Goal: Task Accomplishment & Management: Manage account settings

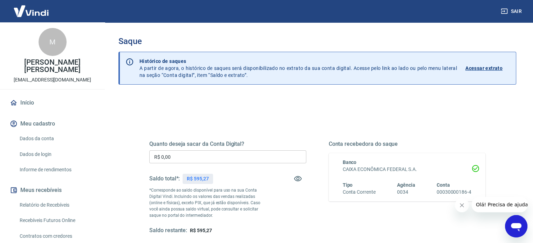
click at [185, 159] on input "R$ 0,00" at bounding box center [227, 157] width 157 height 13
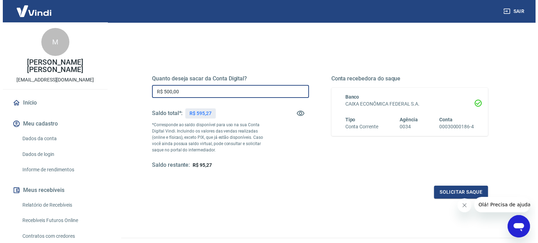
scroll to position [102, 0]
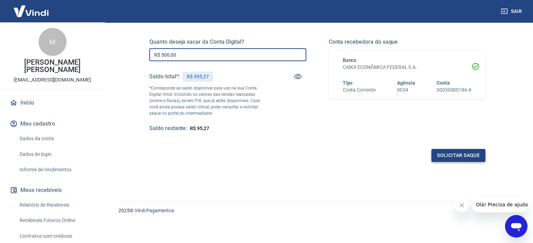
type input "R$ 500,00"
click at [450, 155] on button "Solicitar saque" at bounding box center [458, 155] width 54 height 13
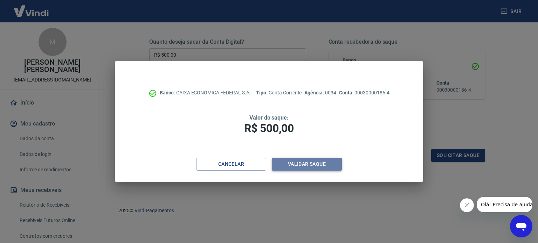
click at [306, 162] on button "Validar saque" at bounding box center [307, 164] width 70 height 13
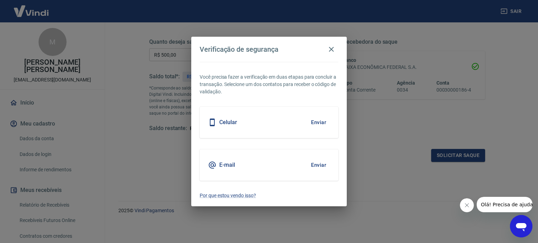
click at [320, 160] on button "Enviar" at bounding box center [318, 165] width 23 height 15
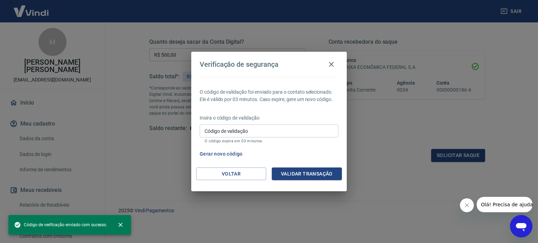
click at [317, 170] on button "Validar transação" at bounding box center [307, 174] width 70 height 13
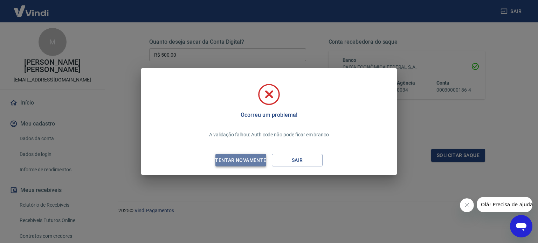
click at [244, 156] on button "Tentar novamente" at bounding box center [240, 160] width 51 height 13
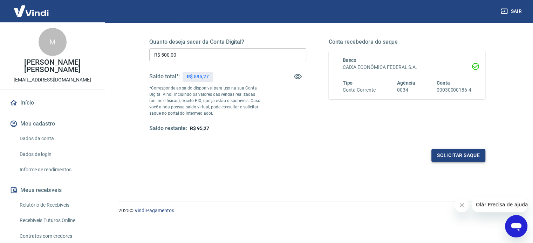
click at [452, 153] on button "Solicitar saque" at bounding box center [458, 155] width 54 height 13
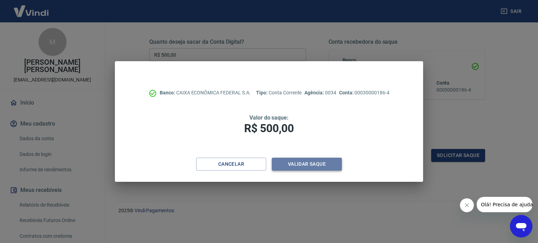
click at [295, 164] on button "Validar saque" at bounding box center [307, 164] width 70 height 13
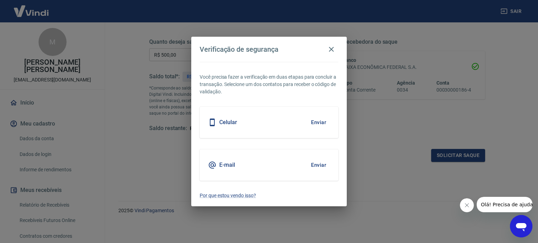
click at [268, 174] on div "E-mail Enviar" at bounding box center [269, 166] width 139 height 32
click at [317, 164] on button "Enviar" at bounding box center [318, 165] width 23 height 15
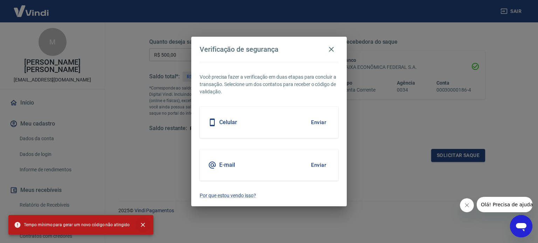
click at [141, 226] on icon "close" at bounding box center [143, 225] width 4 height 4
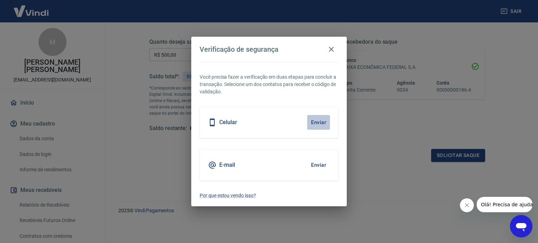
click at [324, 121] on button "Enviar" at bounding box center [318, 122] width 23 height 15
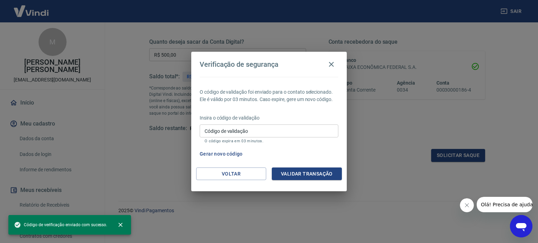
click at [286, 126] on input "Código de validação" at bounding box center [269, 131] width 139 height 13
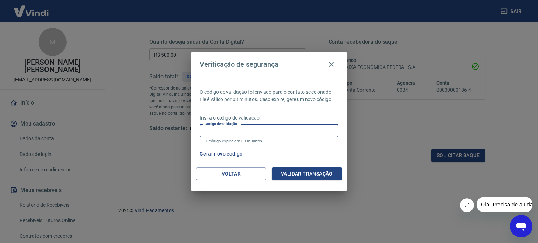
click at [286, 126] on input "Código de validação" at bounding box center [269, 131] width 139 height 13
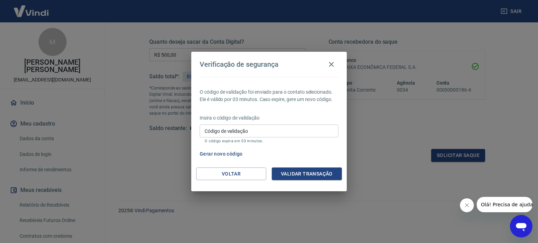
click at [283, 91] on p "O código de validação foi enviado para o contato selecionado. Ele é válido por …" at bounding box center [269, 96] width 139 height 15
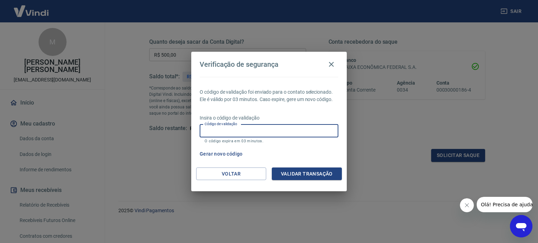
click at [239, 131] on input "Código de validação" at bounding box center [269, 131] width 139 height 13
click at [221, 155] on button "Gerar novo código" at bounding box center [221, 154] width 49 height 13
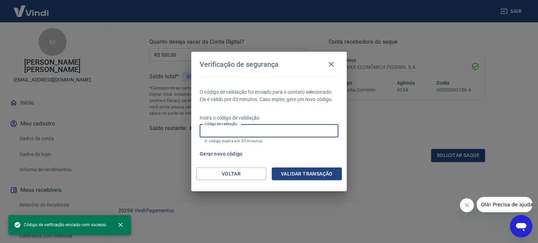
click at [246, 125] on input "Código de validação" at bounding box center [269, 131] width 139 height 13
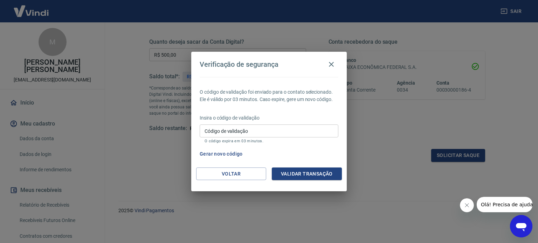
click at [465, 203] on icon "Fechar mensagem da empresa" at bounding box center [467, 206] width 6 height 6
click at [217, 130] on input "Código de validação" at bounding box center [269, 131] width 139 height 13
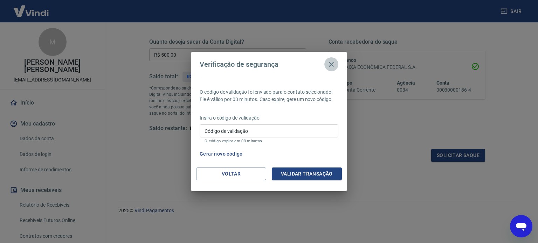
click at [333, 65] on icon "button" at bounding box center [331, 64] width 8 height 8
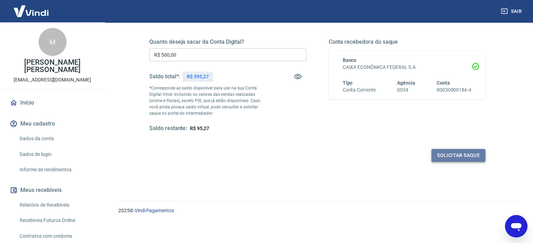
click at [456, 154] on button "Solicitar saque" at bounding box center [458, 155] width 54 height 13
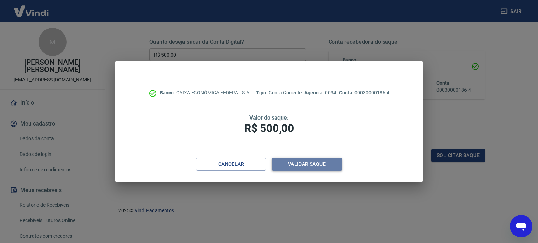
click at [306, 168] on button "Validar saque" at bounding box center [307, 164] width 70 height 13
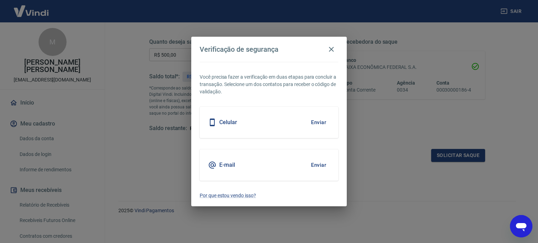
click at [298, 171] on div "E-mail Enviar" at bounding box center [269, 166] width 139 height 32
click at [318, 164] on button "Enviar" at bounding box center [318, 165] width 23 height 15
